Goal: Find specific page/section: Find specific page/section

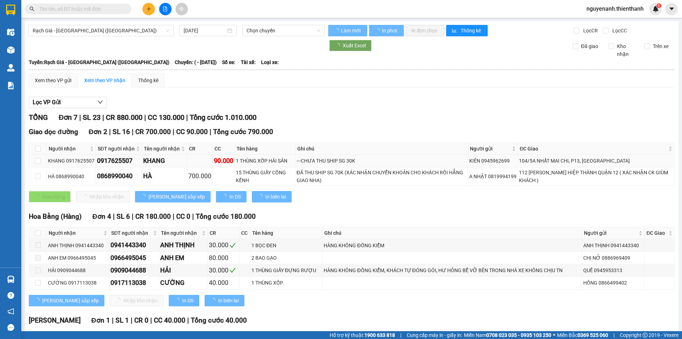
type input "[DATE]"
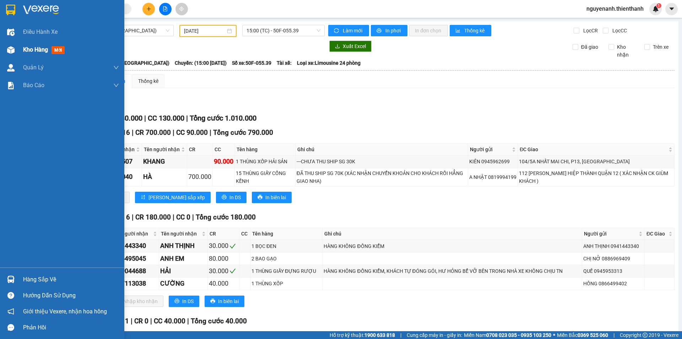
click at [14, 50] on img at bounding box center [10, 49] width 7 height 7
